Goal: Feedback & Contribution: Leave review/rating

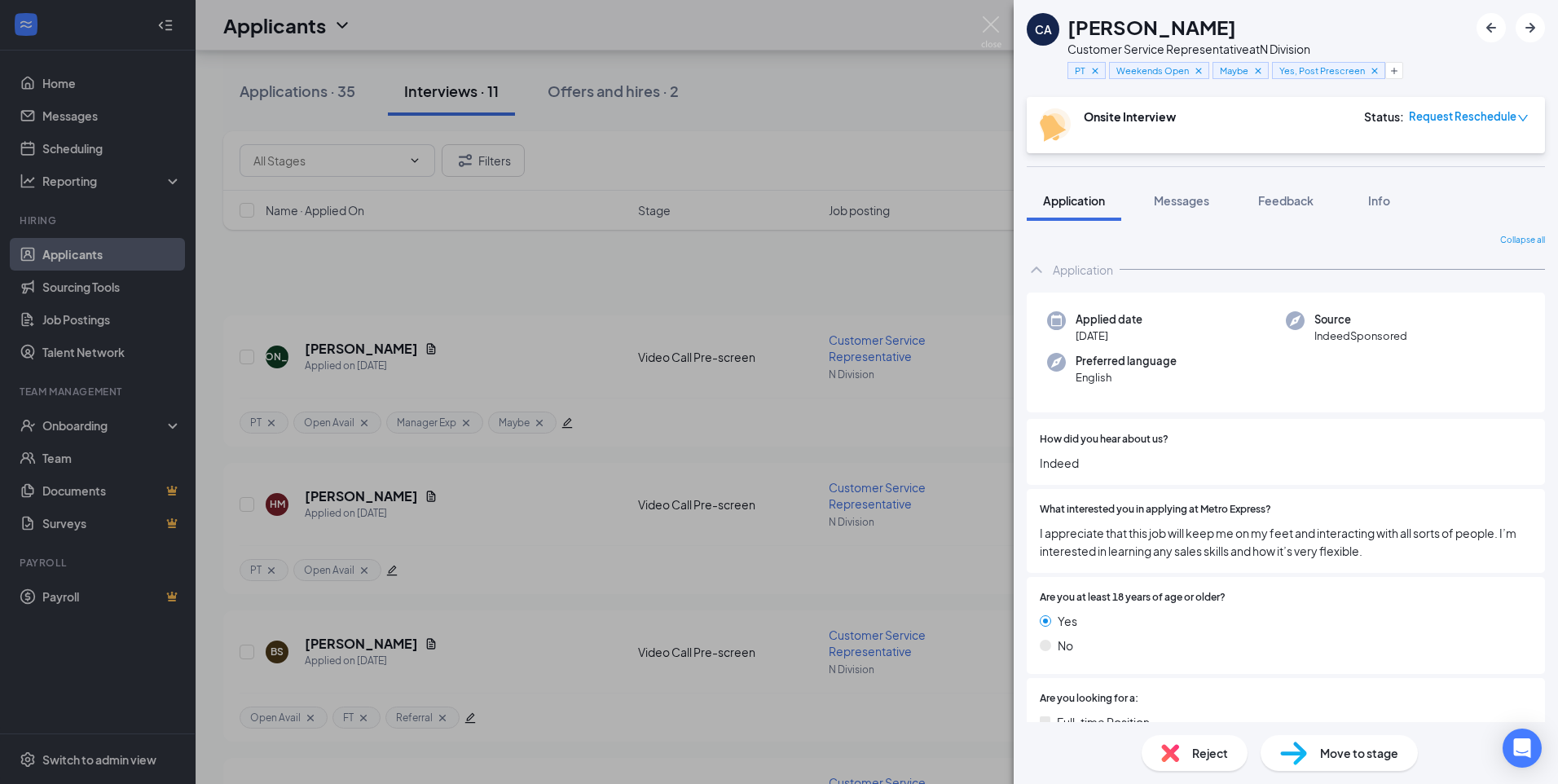
scroll to position [855, 0]
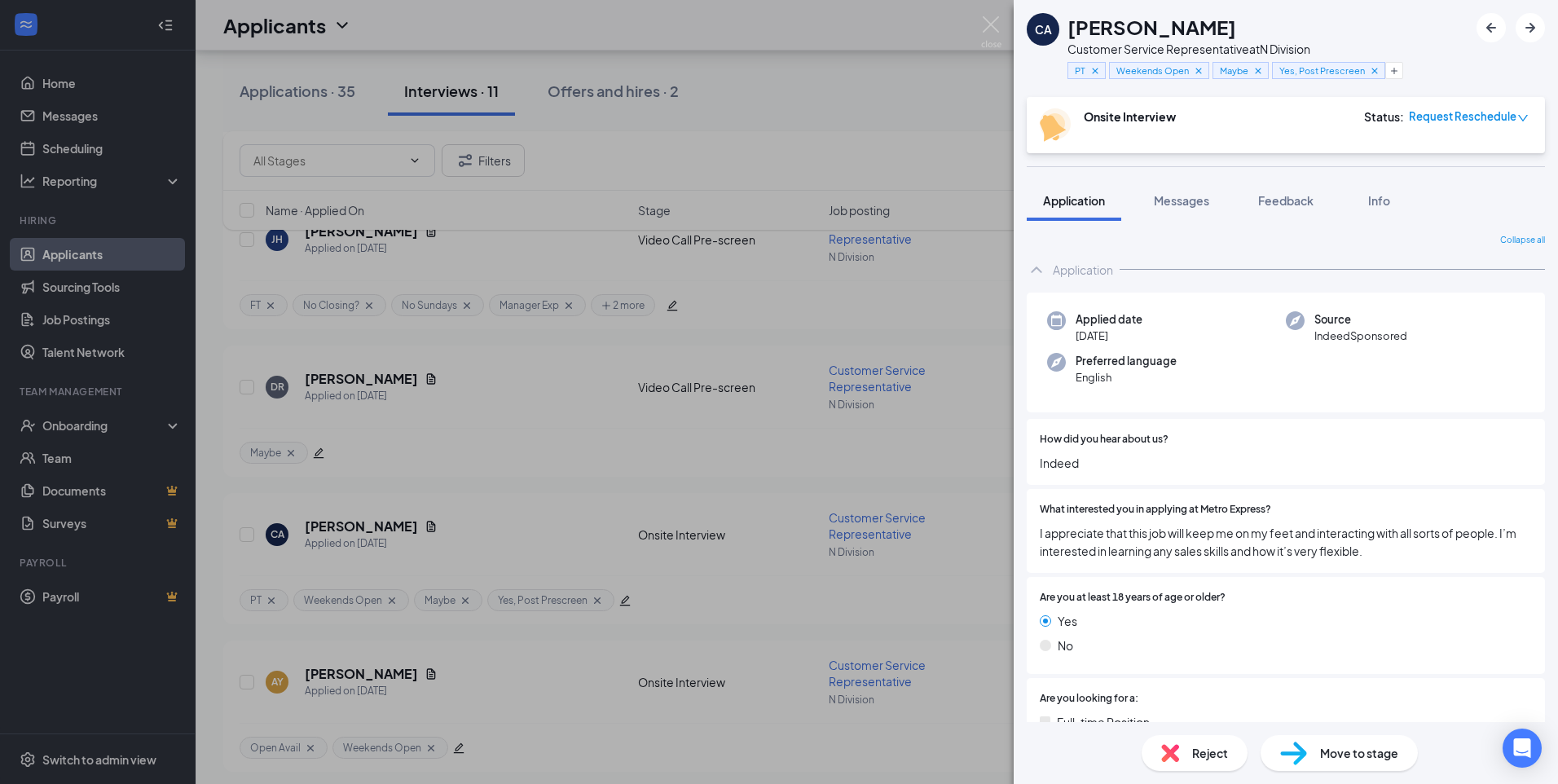
click at [1344, 746] on span "Move to stage" at bounding box center [1360, 752] width 78 height 18
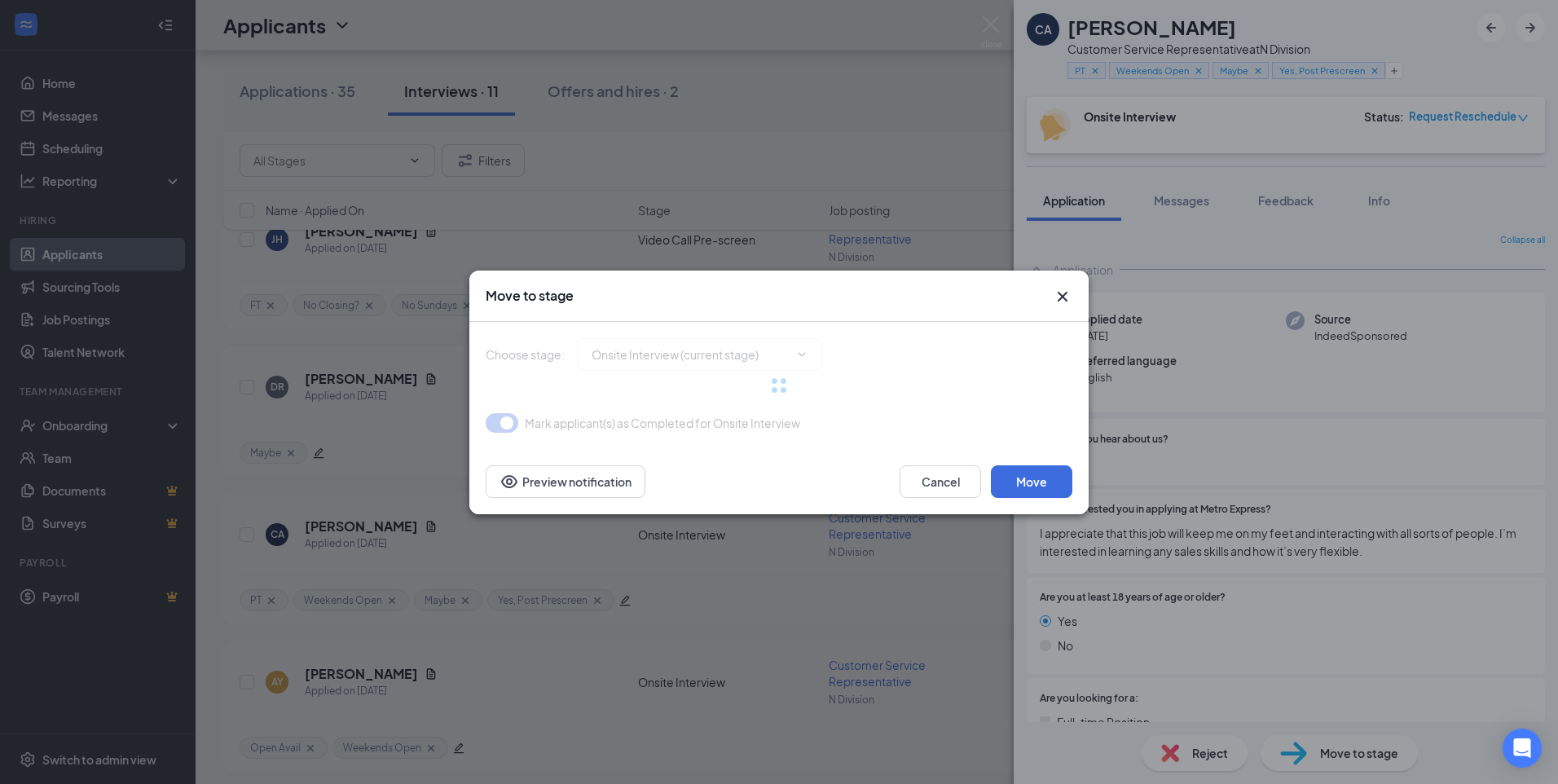
type input "In-Person Interview Review (next stage)"
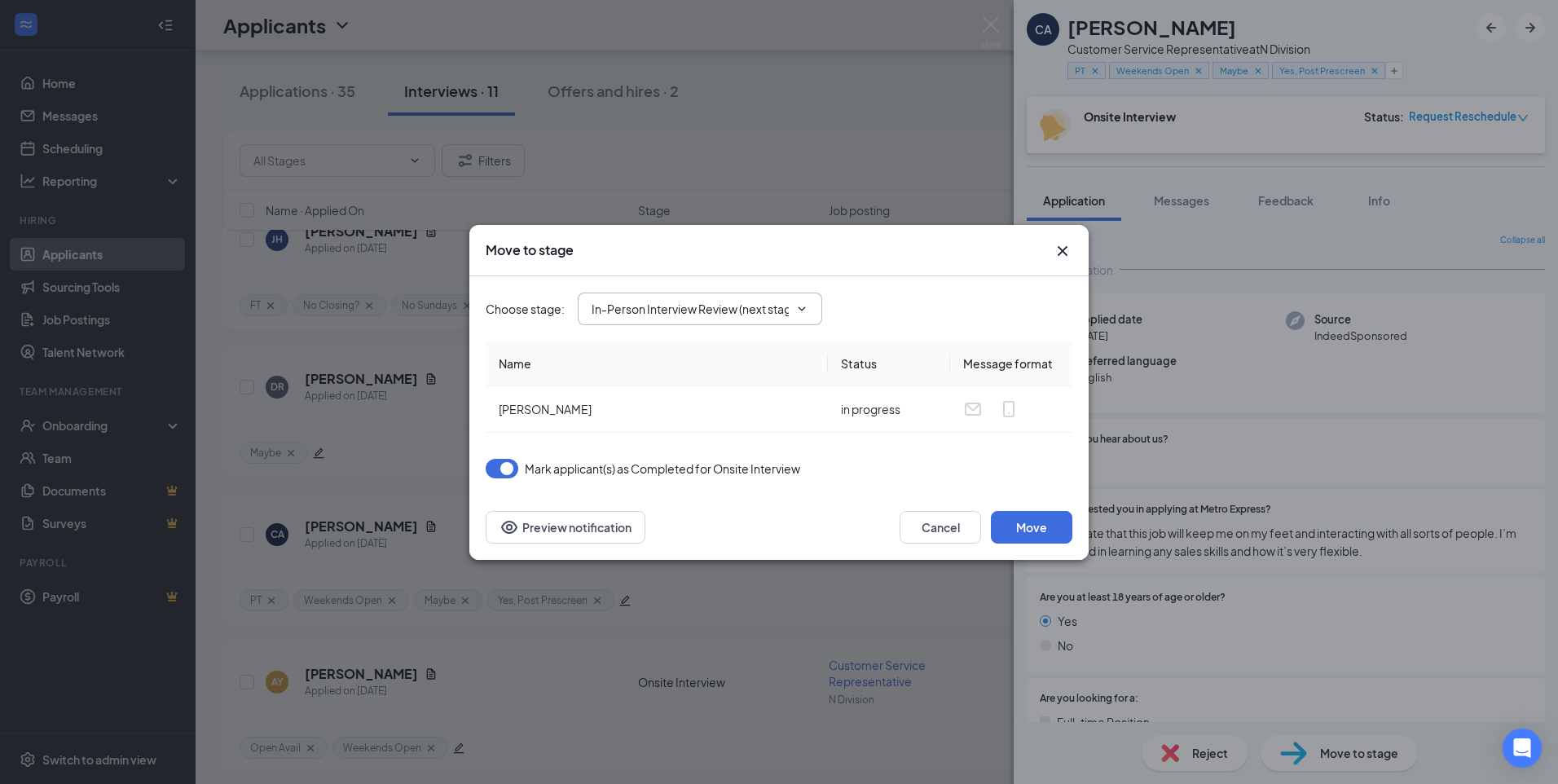
click at [784, 310] on input "In-Person Interview Review (next stage)" at bounding box center [690, 308] width 197 height 18
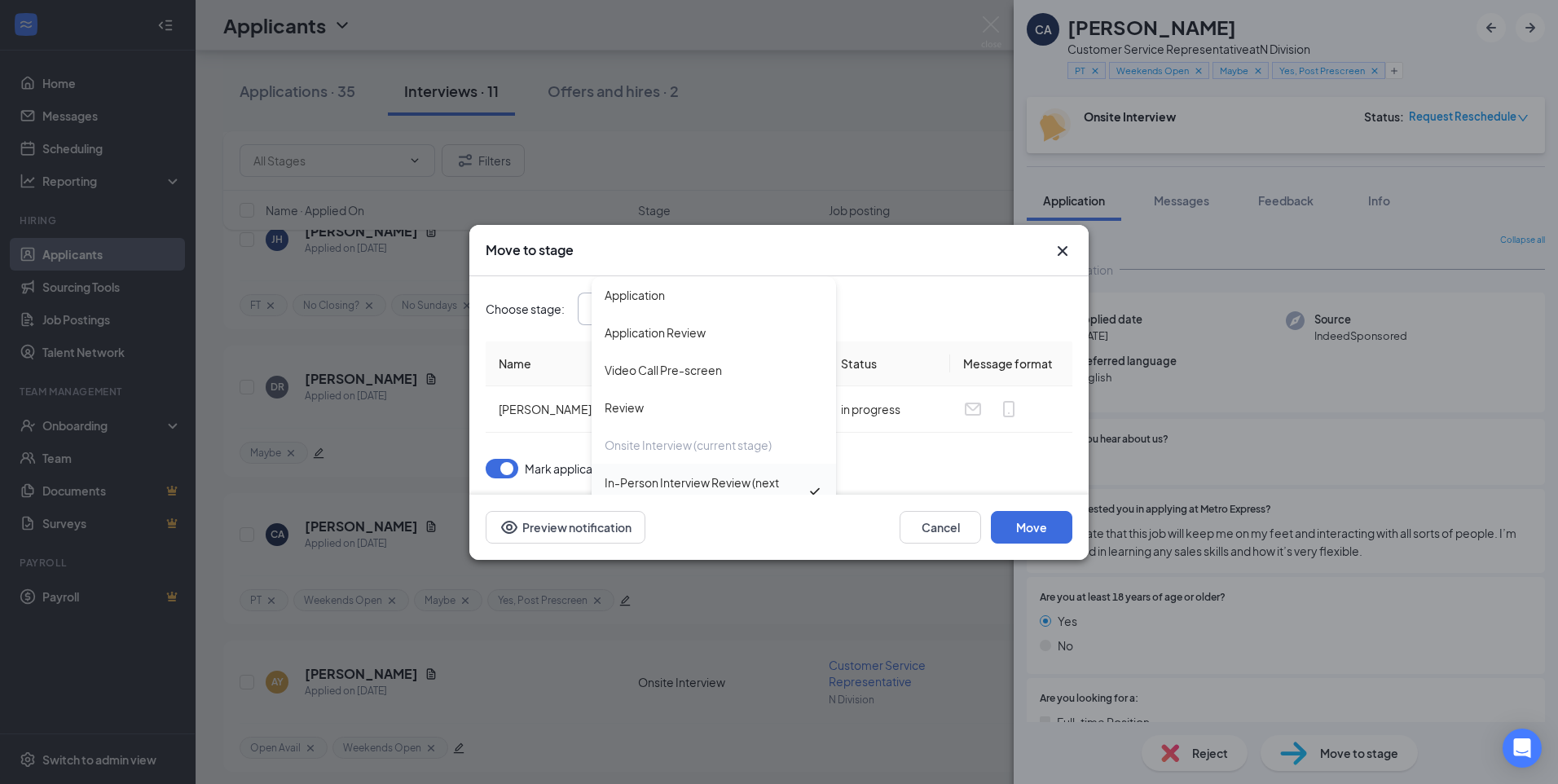
scroll to position [36, 0]
click at [947, 528] on button "Cancel" at bounding box center [941, 527] width 82 height 33
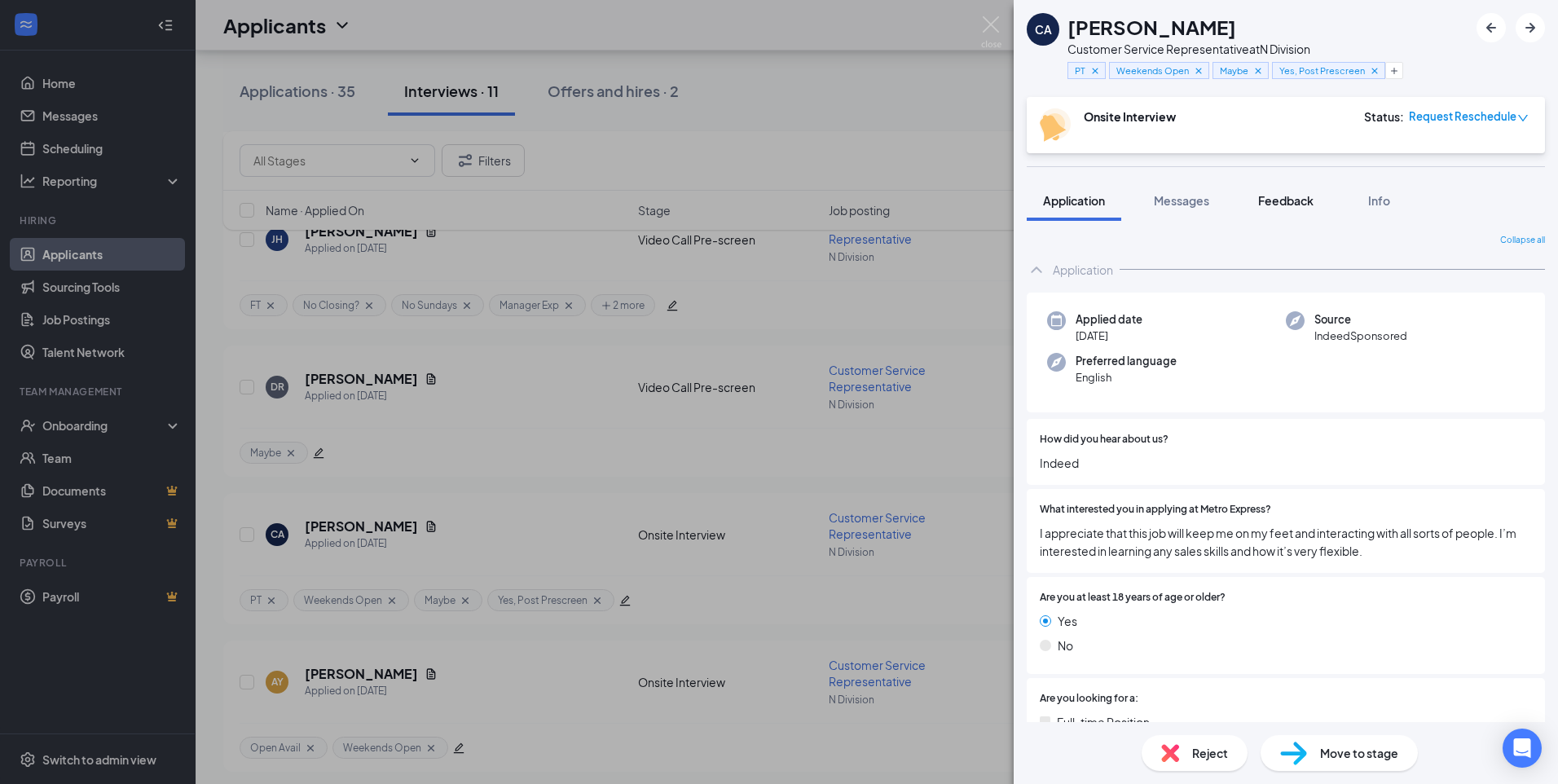
click at [1302, 215] on button "Feedback" at bounding box center [1286, 200] width 88 height 41
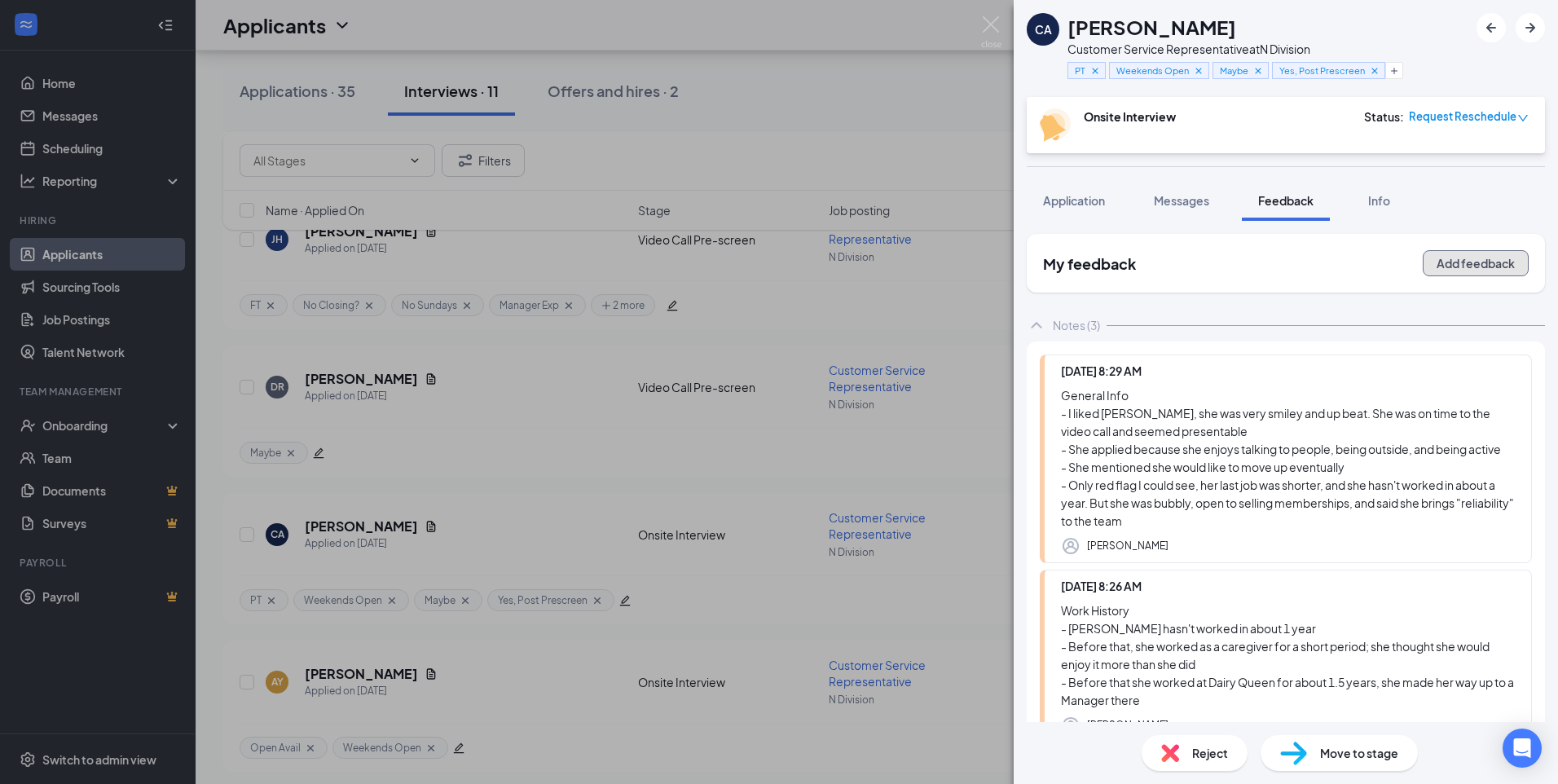
click at [1423, 259] on button "Add feedback" at bounding box center [1476, 264] width 106 height 26
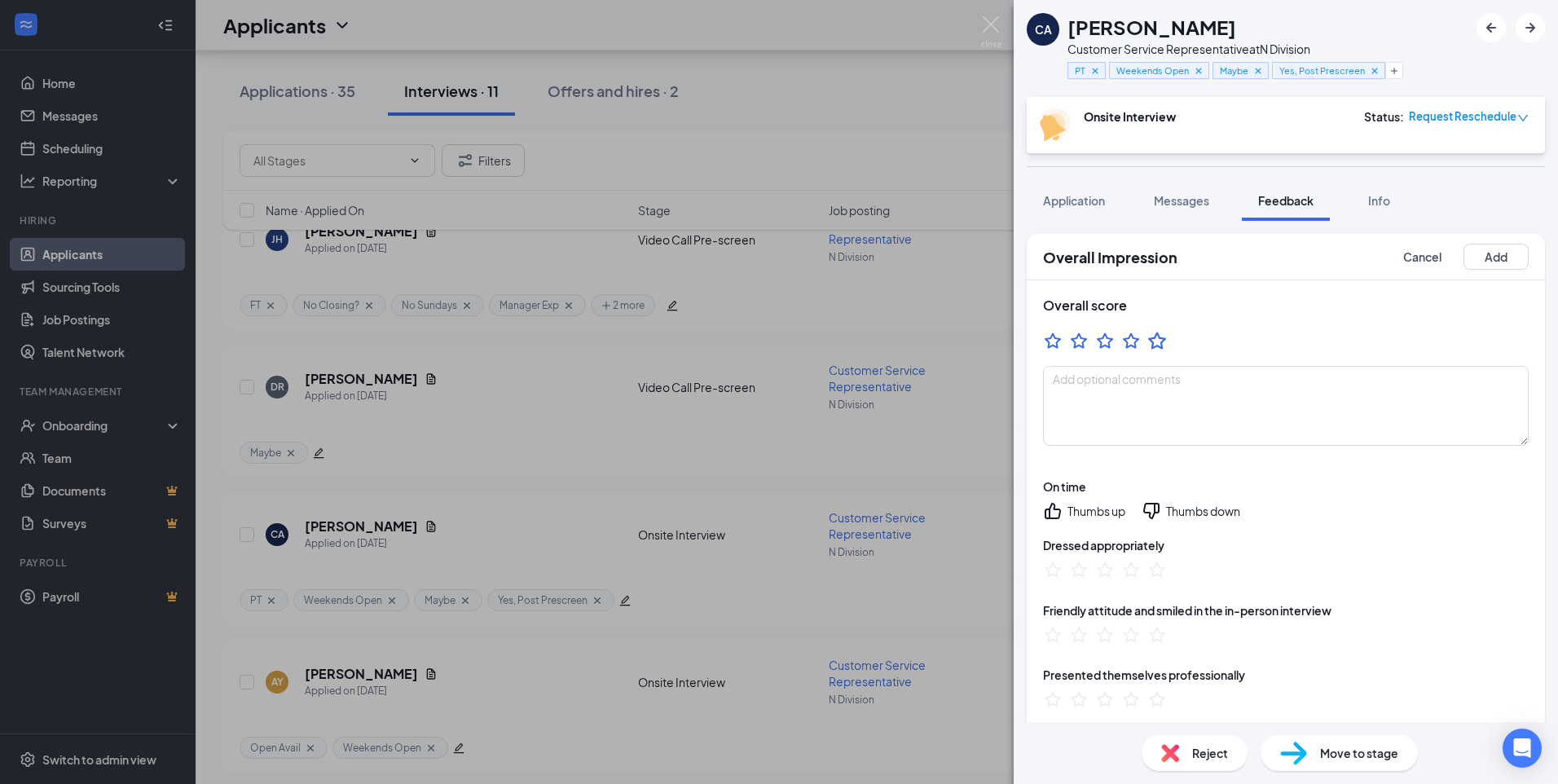
click at [1165, 332] on icon "StarBorder" at bounding box center [1157, 340] width 21 height 21
click at [1076, 508] on div "Thumbs up" at bounding box center [1096, 511] width 58 height 17
drag, startPoint x: 1155, startPoint y: 564, endPoint x: 1145, endPoint y: 628, distance: 64.8
click at [1153, 566] on icon "StarBorder" at bounding box center [1157, 569] width 20 height 20
click at [1158, 632] on div at bounding box center [1157, 634] width 21 height 21
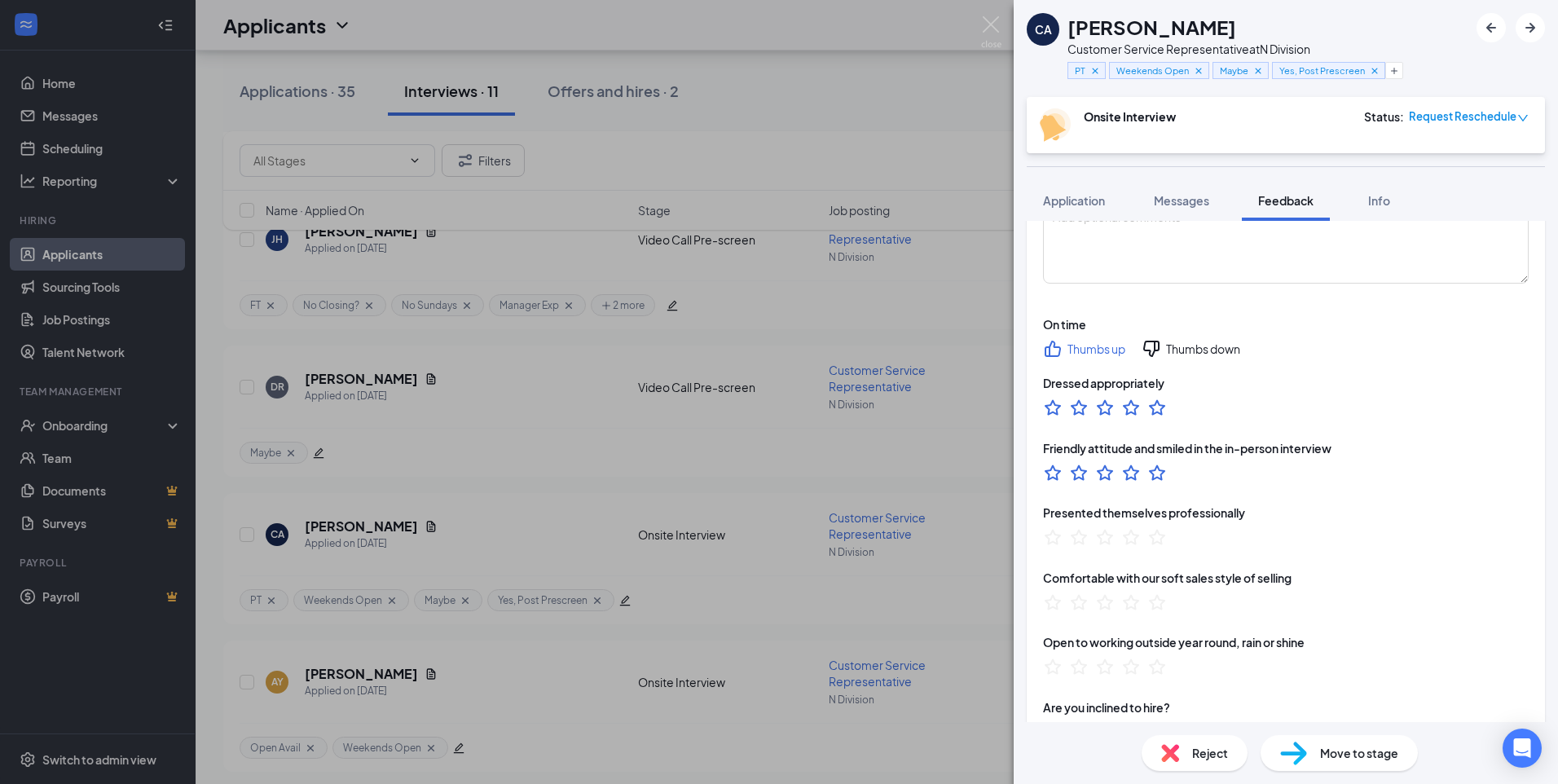
scroll to position [163, 0]
click at [1165, 543] on icon "StarBorder" at bounding box center [1157, 535] width 21 height 21
drag, startPoint x: 1152, startPoint y: 600, endPoint x: 1146, endPoint y: 639, distance: 39.5
click at [1150, 603] on icon "StarBorder" at bounding box center [1157, 601] width 20 height 20
click at [1151, 662] on icon "StarBorder" at bounding box center [1157, 666] width 21 height 21
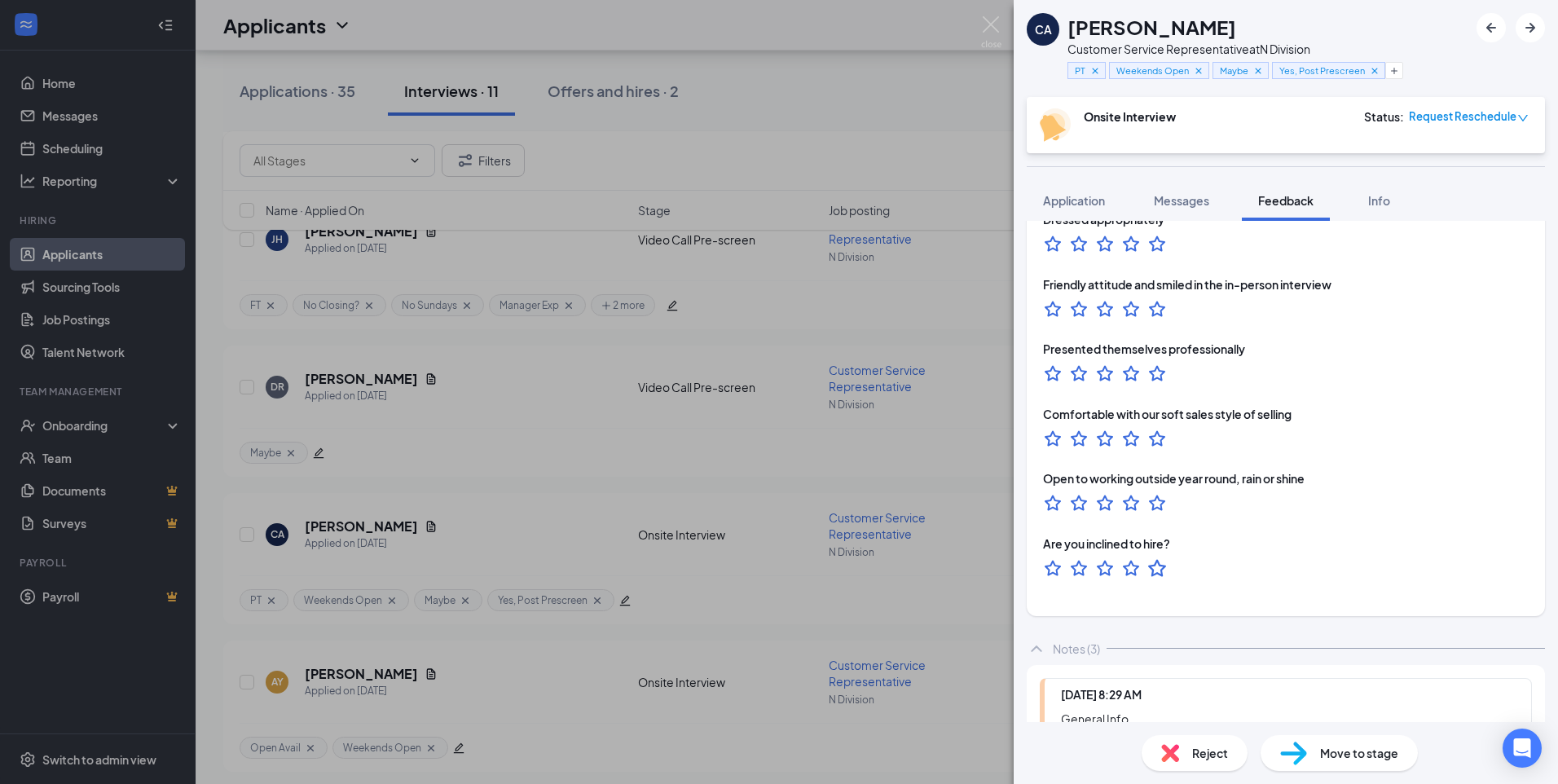
click at [1151, 573] on icon "StarBorder" at bounding box center [1157, 567] width 21 height 21
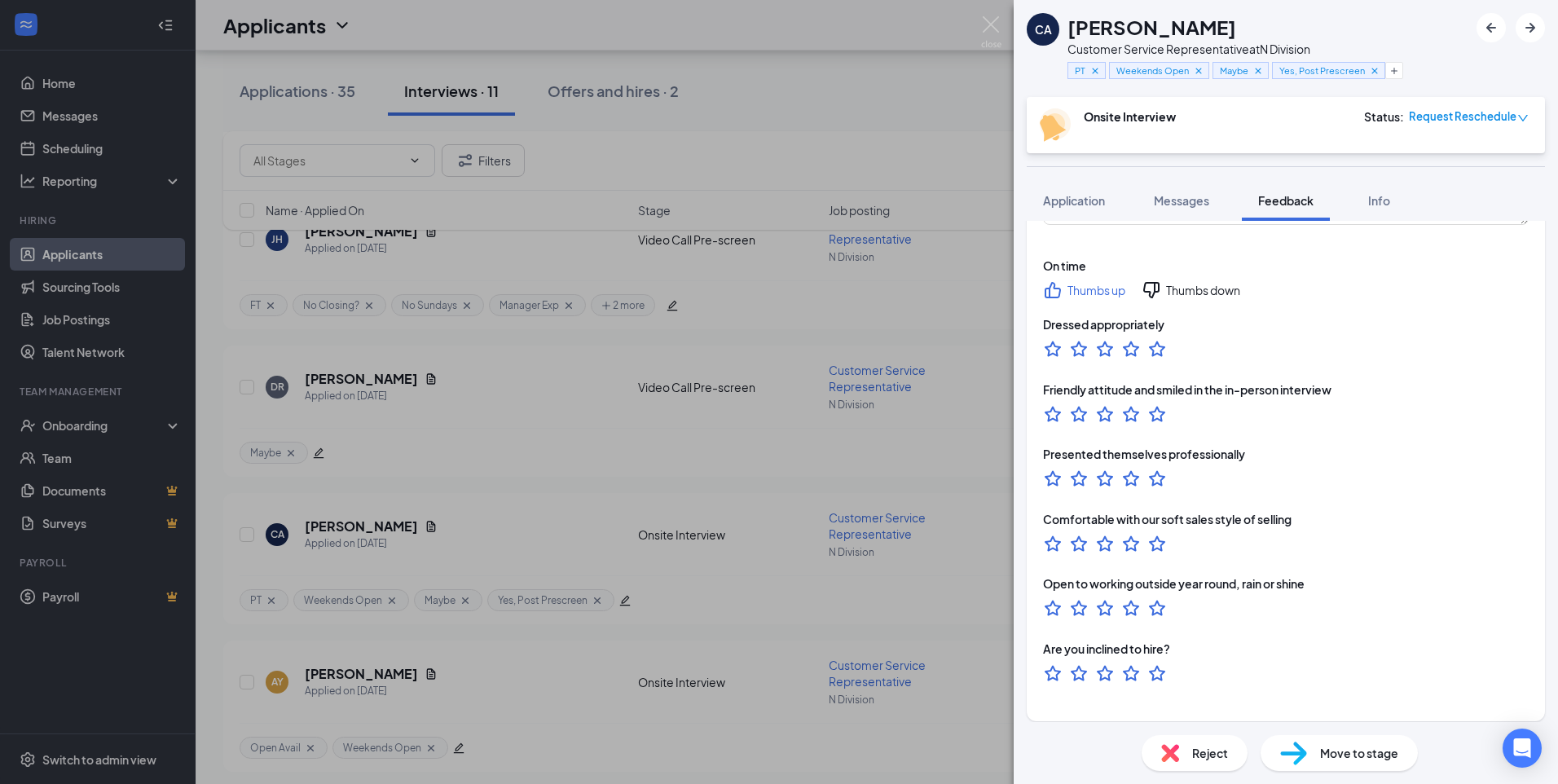
scroll to position [0, 0]
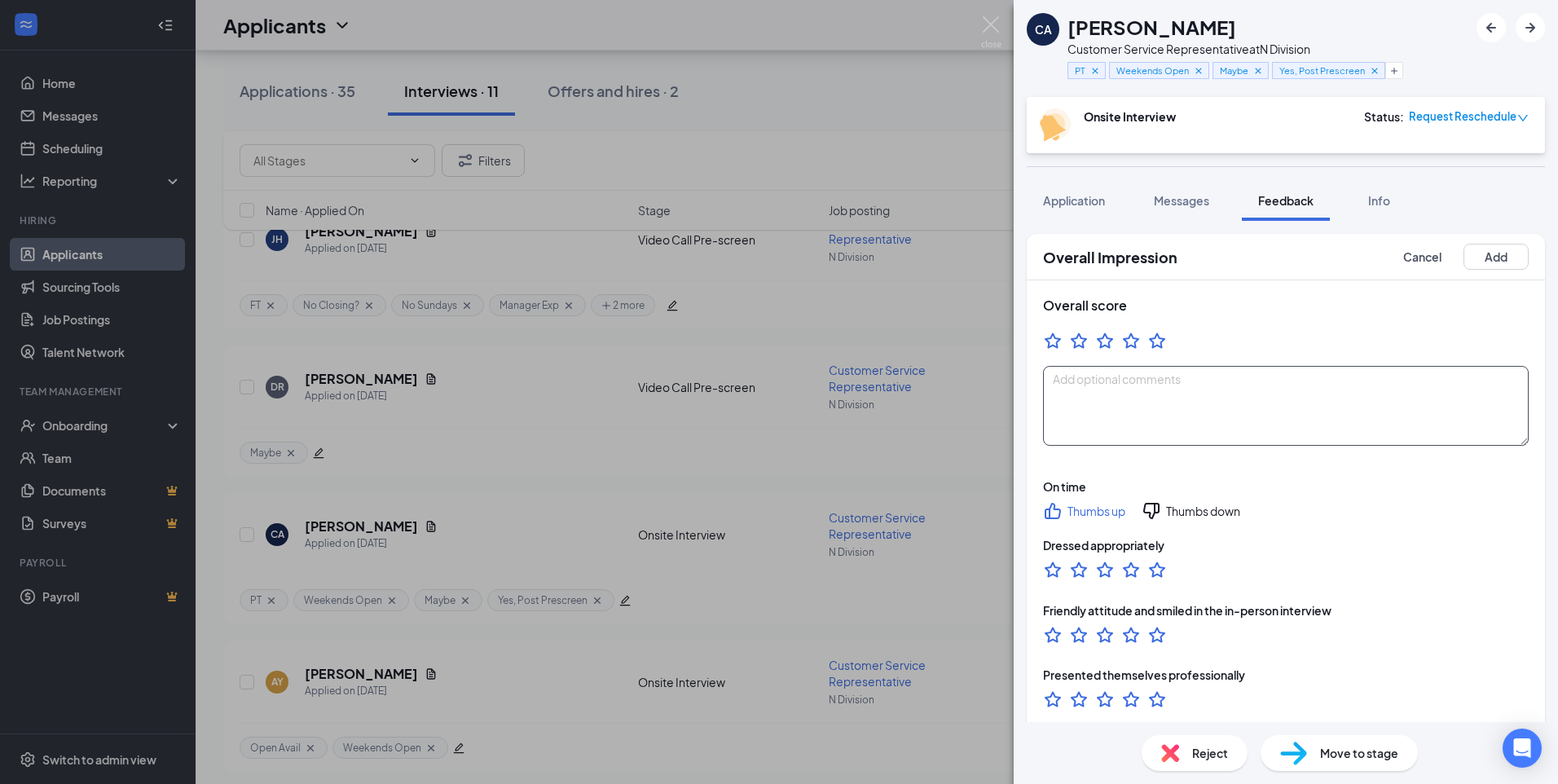
click at [1138, 422] on textarea at bounding box center [1286, 406] width 486 height 80
click at [1412, 394] on textarea "[PERSON_NAME] was on time for her interview and was dressed appropriately for t…" at bounding box center [1286, 406] width 486 height 80
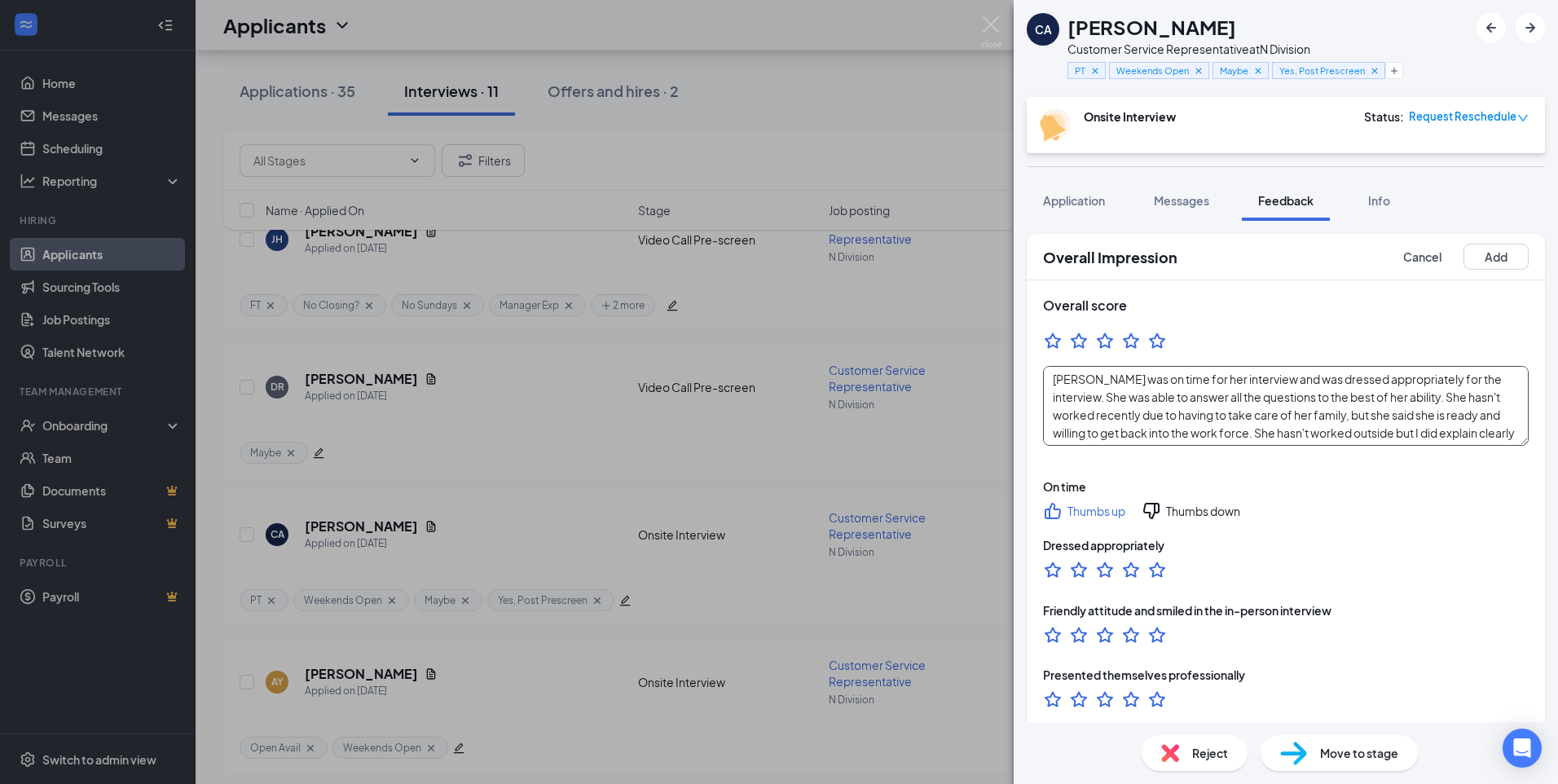
click at [1232, 378] on textarea "[PERSON_NAME] was on time for her interview and was dressed appropriately for t…" at bounding box center [1286, 406] width 486 height 80
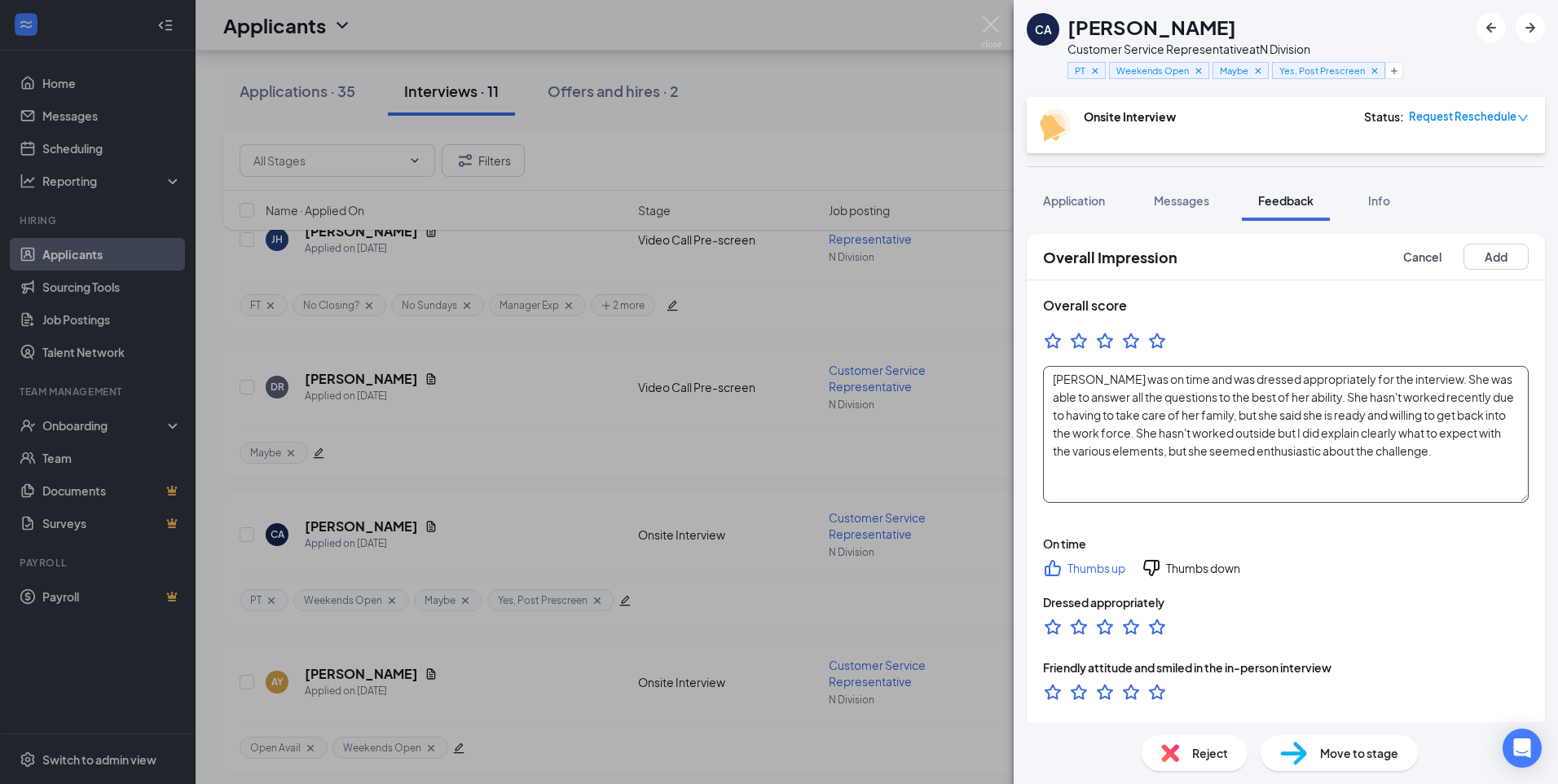
drag, startPoint x: 1511, startPoint y: 437, endPoint x: 1512, endPoint y: 493, distance: 56.0
click at [1512, 493] on textarea "[PERSON_NAME] was on time and was dressed appropriately for the interview. She …" at bounding box center [1286, 434] width 486 height 137
click at [1202, 455] on textarea "[PERSON_NAME] was on time and was dressed appropriately for the interview. She …" at bounding box center [1286, 434] width 486 height 137
click at [1491, 449] on textarea "[PERSON_NAME] was on time and was dressed appropriately for the interview. She …" at bounding box center [1286, 434] width 486 height 137
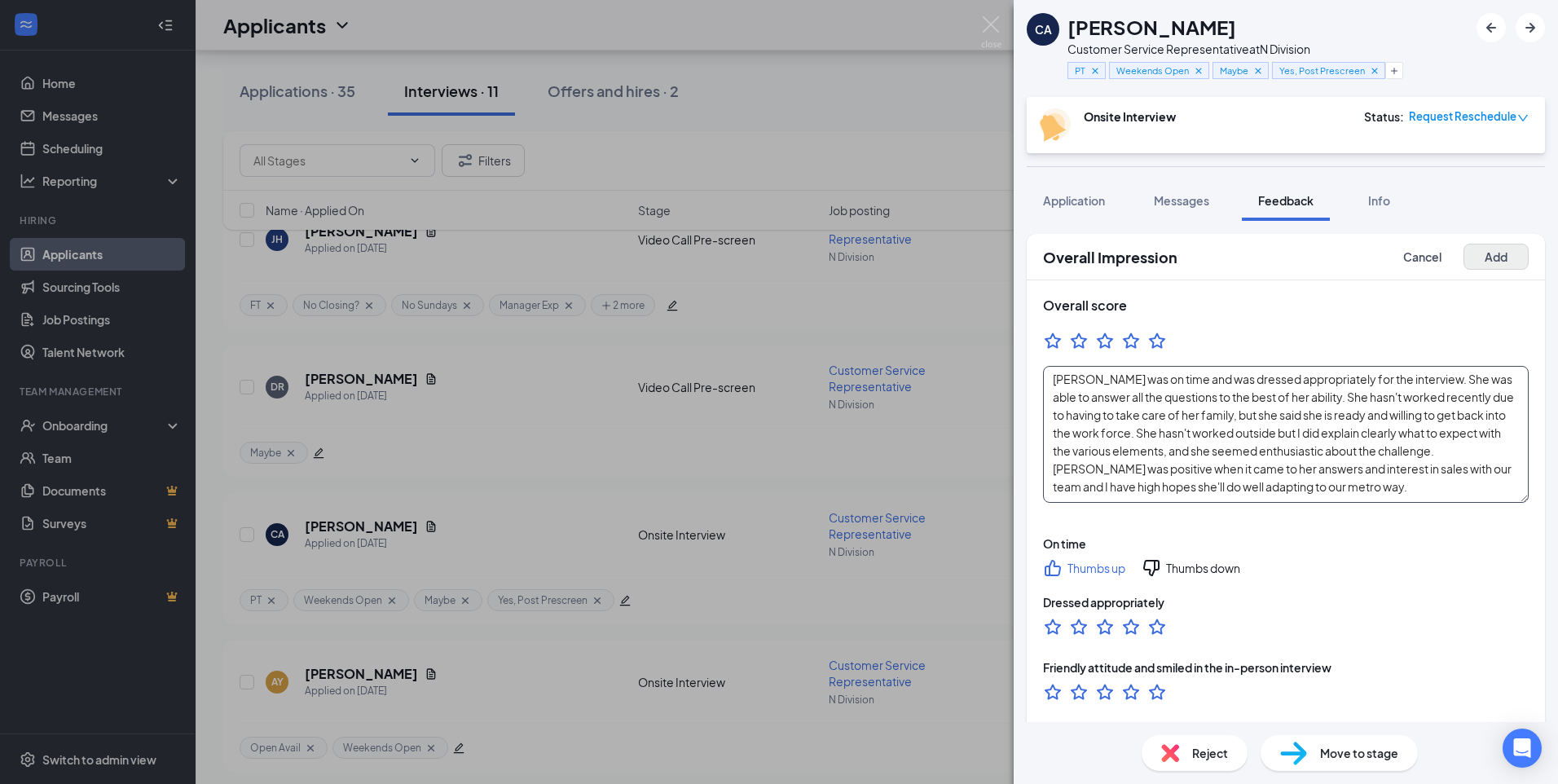
type textarea "[PERSON_NAME] was on time and was dressed appropriately for the interview. She …"
click at [1484, 254] on button "Add" at bounding box center [1497, 257] width 65 height 26
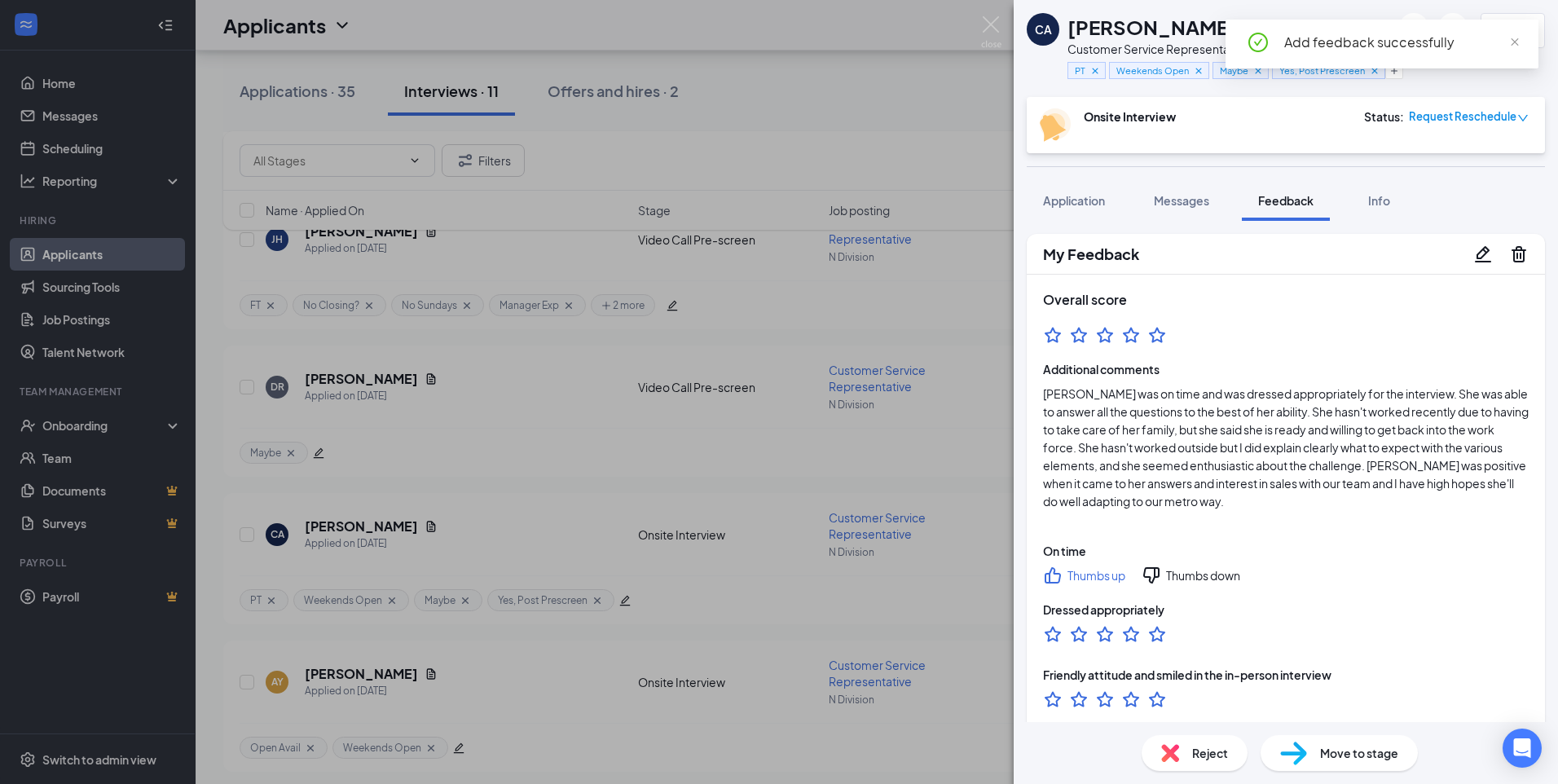
click at [812, 128] on div "CA [PERSON_NAME] Customer Service Representative at N Division PT Weekends Open…" at bounding box center [779, 392] width 1558 height 784
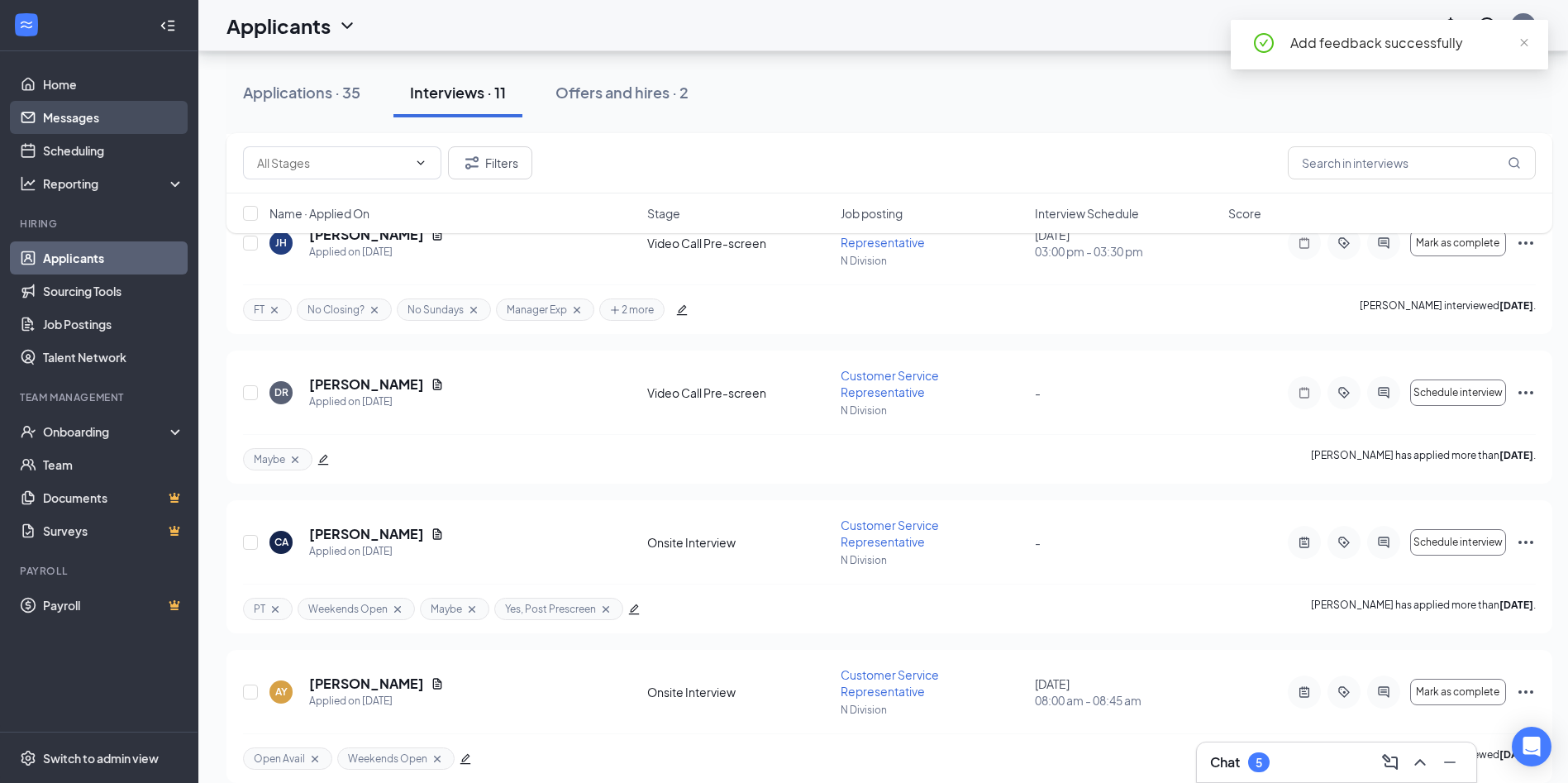
click at [80, 101] on link "Messages" at bounding box center [114, 117] width 142 height 33
